Goal: Information Seeking & Learning: Learn about a topic

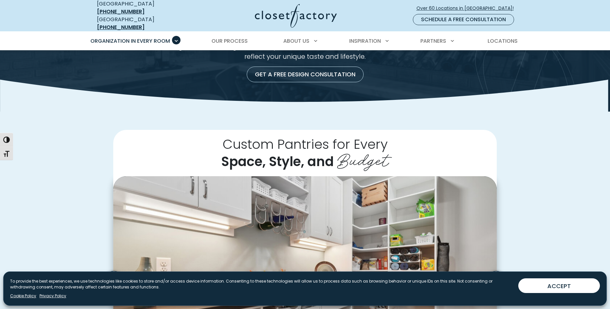
click at [565, 286] on button "ACCEPT" at bounding box center [559, 285] width 82 height 15
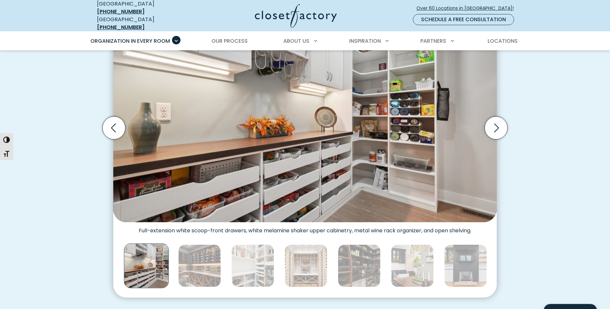
scroll to position [233, 0]
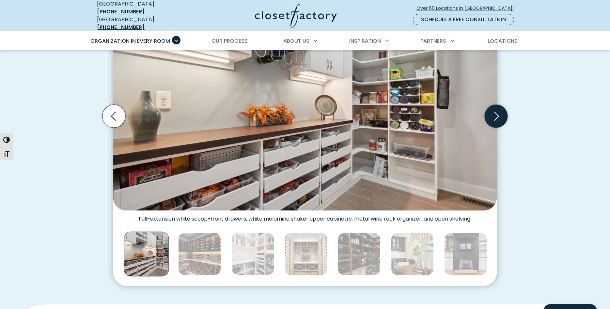
click at [498, 114] on icon "Next slide" at bounding box center [496, 116] width 23 height 23
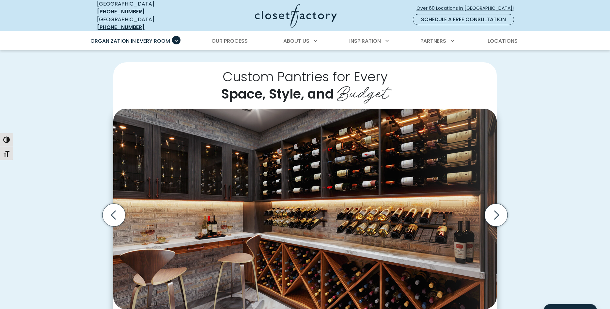
scroll to position [133, 0]
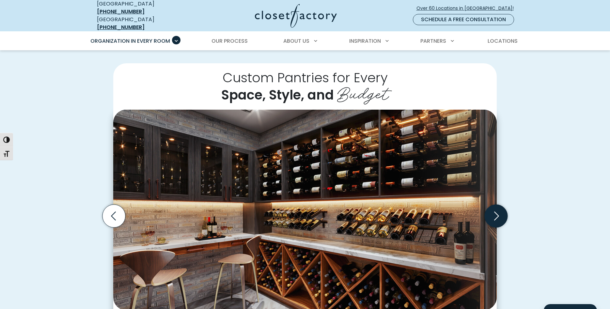
click at [500, 210] on icon "Next slide" at bounding box center [496, 216] width 23 height 23
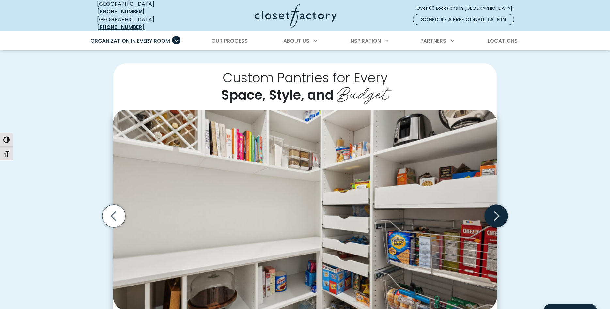
scroll to position [166, 0]
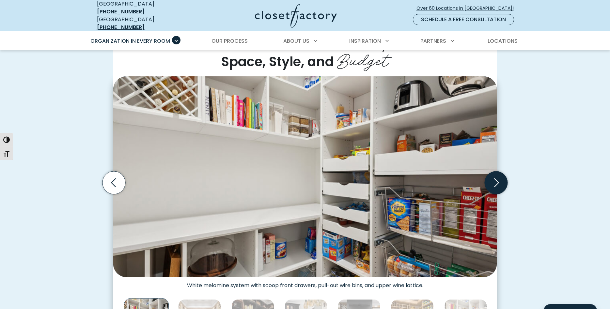
click at [498, 180] on icon "Next slide" at bounding box center [496, 182] width 23 height 23
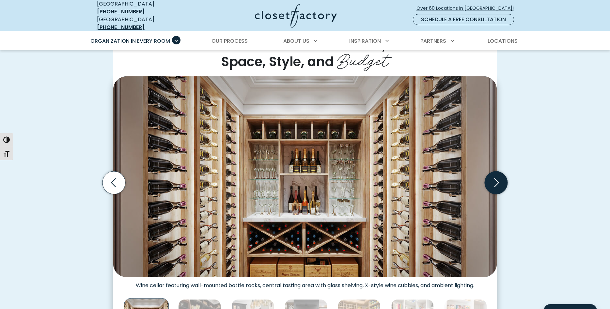
click at [497, 174] on icon "Next slide" at bounding box center [496, 182] width 23 height 23
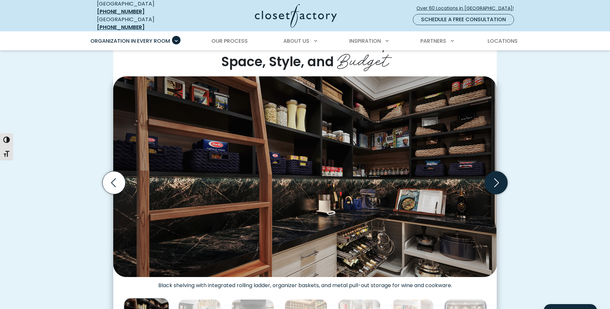
click at [497, 174] on icon "Next slide" at bounding box center [496, 182] width 23 height 23
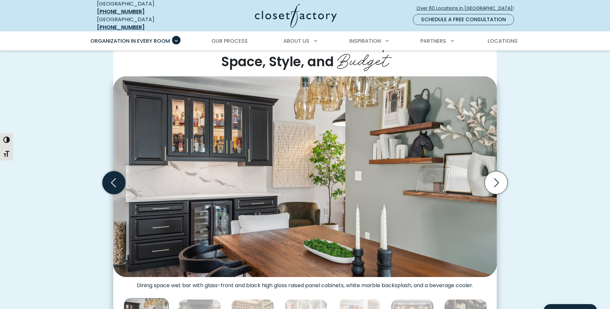
click at [108, 173] on icon "Previous slide" at bounding box center [113, 182] width 23 height 23
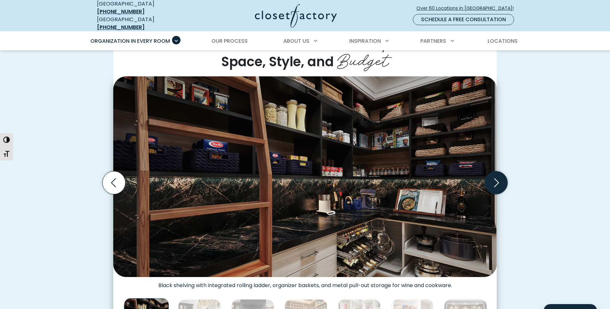
click at [503, 180] on icon "Next slide" at bounding box center [496, 182] width 23 height 23
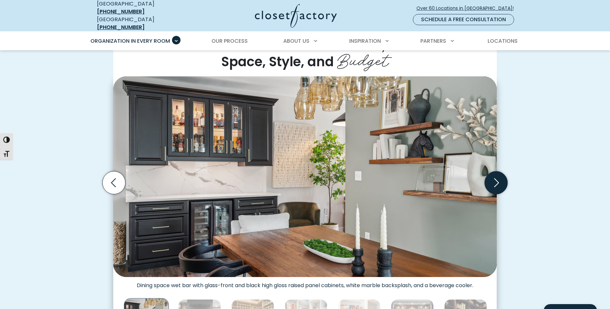
click at [503, 180] on icon "Next slide" at bounding box center [496, 182] width 23 height 23
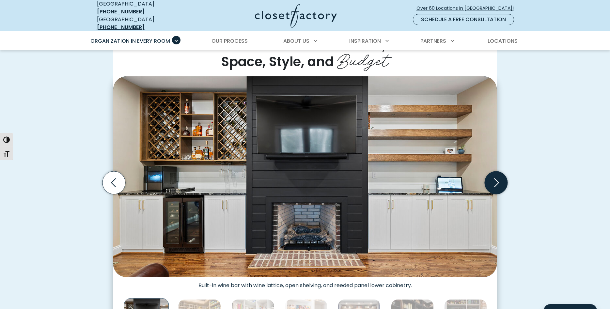
click at [503, 180] on icon "Next slide" at bounding box center [496, 182] width 23 height 23
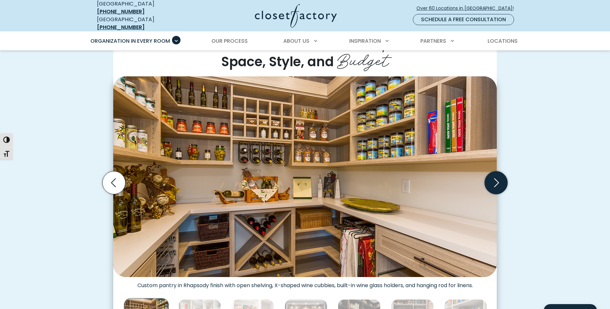
click at [503, 180] on icon "Next slide" at bounding box center [496, 182] width 23 height 23
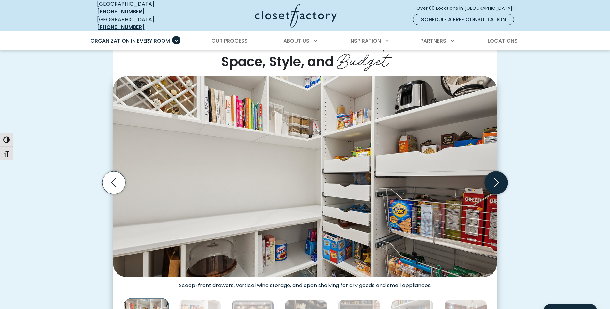
click at [503, 180] on icon "Next slide" at bounding box center [496, 182] width 23 height 23
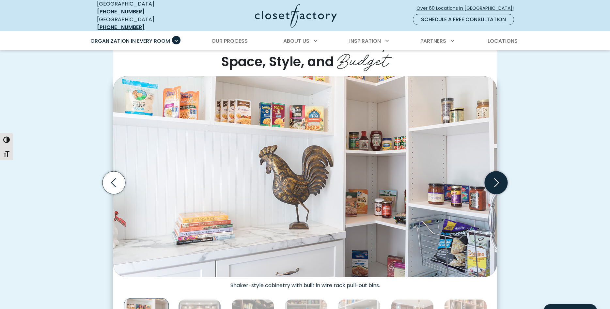
click at [503, 180] on icon "Next slide" at bounding box center [496, 182] width 23 height 23
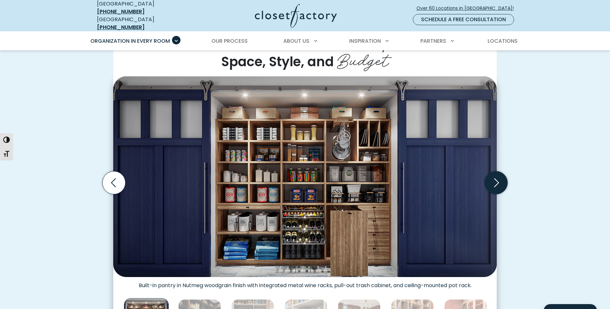
click at [503, 180] on icon "Next slide" at bounding box center [496, 182] width 23 height 23
